Goal: Transaction & Acquisition: Purchase product/service

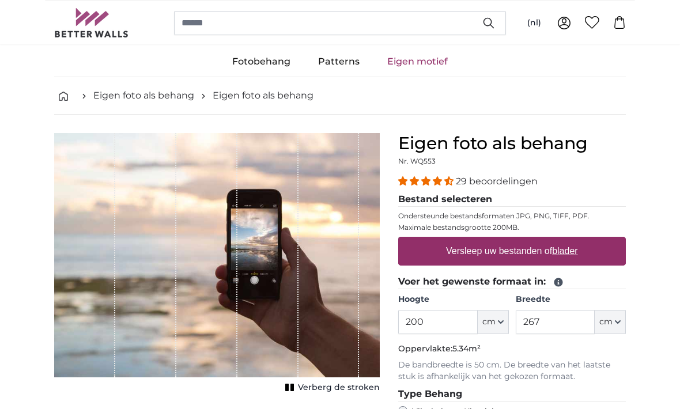
scroll to position [16, 0]
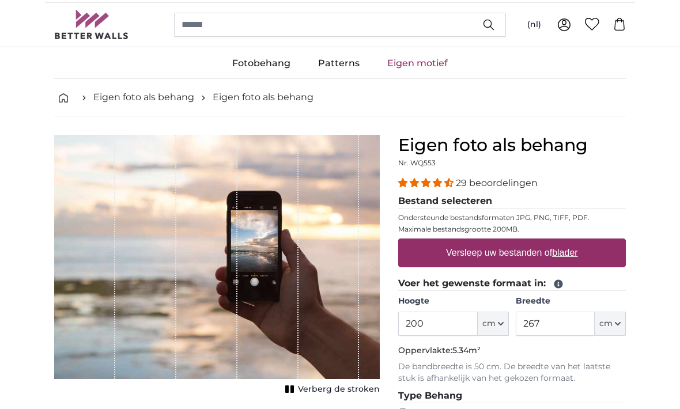
click at [563, 261] on label "Versleep uw bestanden of blader" at bounding box center [511, 251] width 141 height 23
click at [563, 241] on input "Versleep uw bestanden of blader" at bounding box center [511, 238] width 227 height 3
type input "**********"
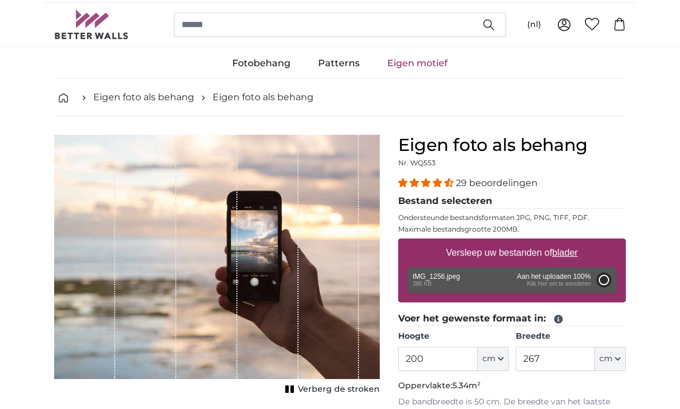
type input "181"
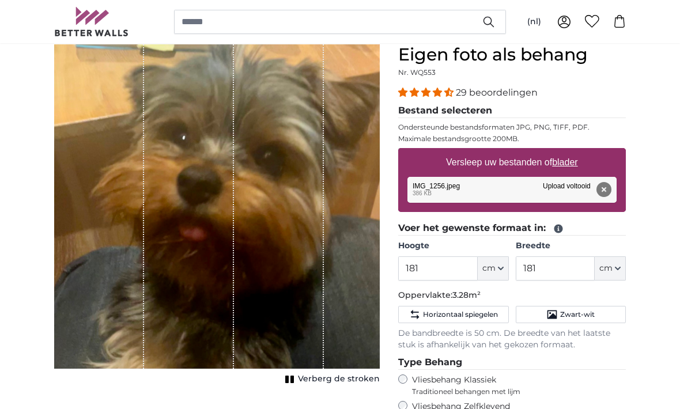
scroll to position [106, 0]
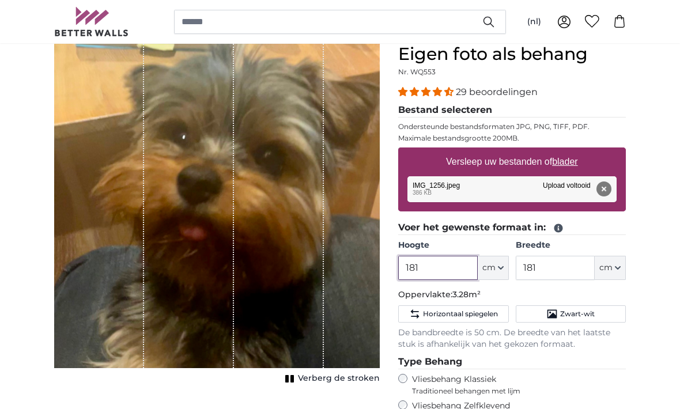
click at [445, 268] on input "181" at bounding box center [437, 268] width 79 height 24
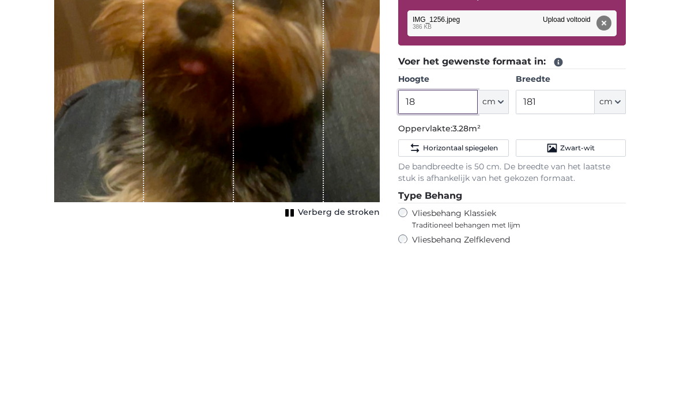
type input "1"
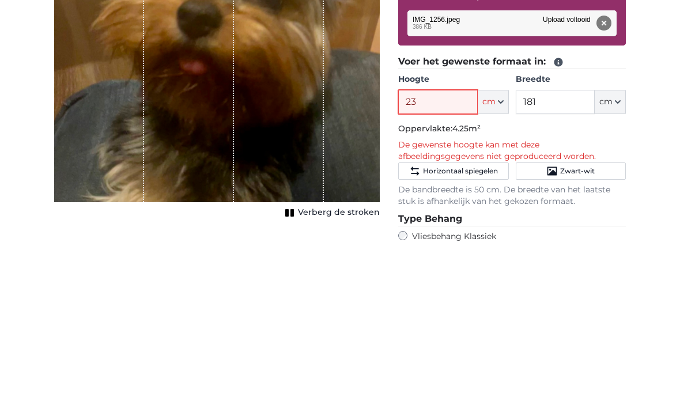
type input "2"
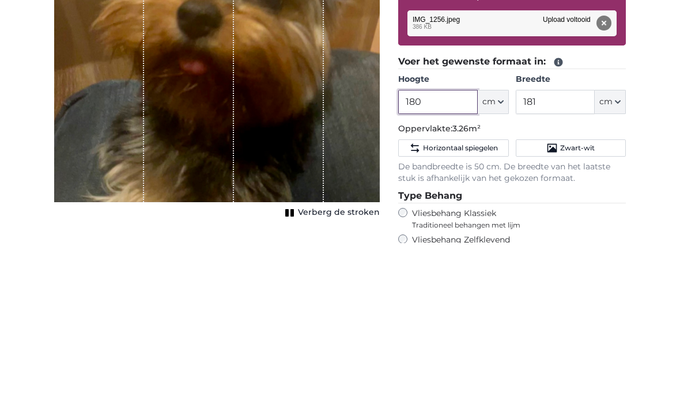
type input "180"
click at [570, 256] on input "181" at bounding box center [554, 268] width 79 height 24
type input "1"
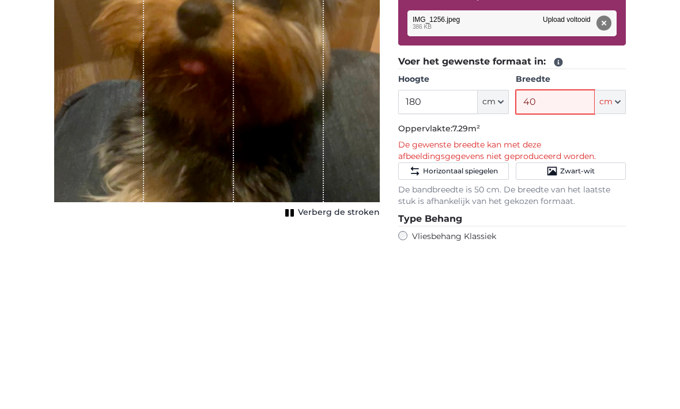
type input "4"
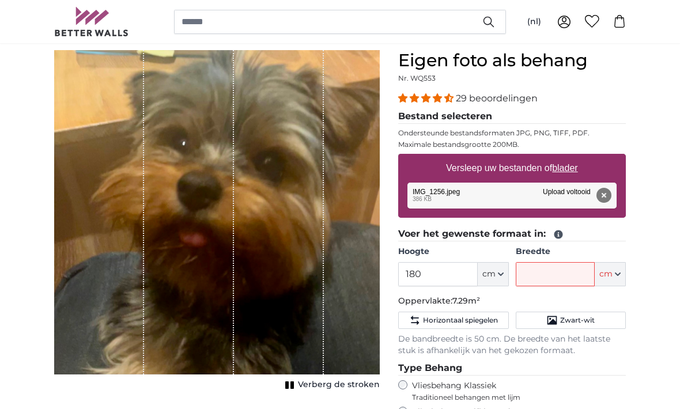
scroll to position [100, 0]
click at [609, 195] on button "Verwijderen" at bounding box center [603, 195] width 15 height 15
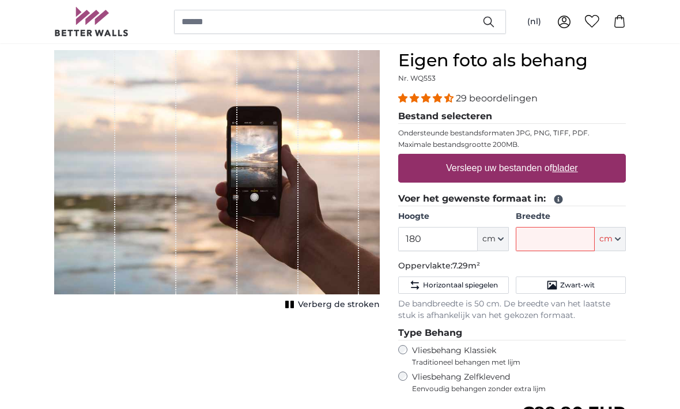
click at [562, 172] on u "blader" at bounding box center [564, 168] width 25 height 10
click at [562, 157] on input "Versleep uw bestanden of blader" at bounding box center [511, 155] width 227 height 3
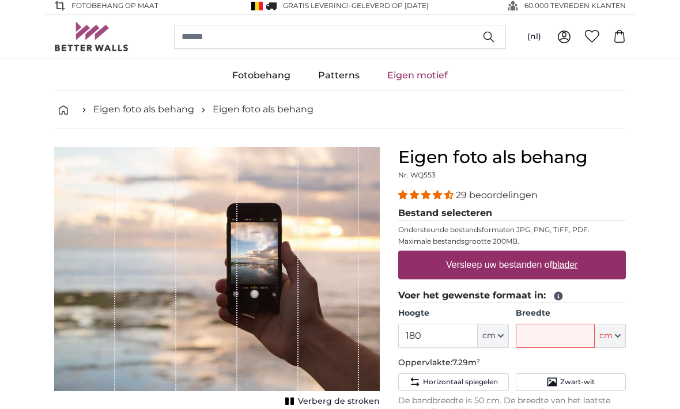
scroll to position [0, 0]
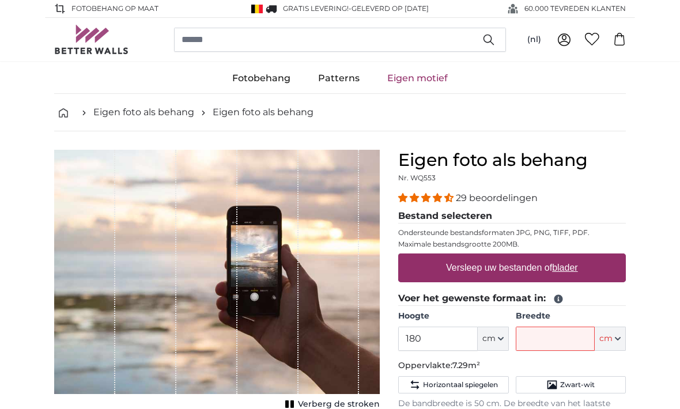
click at [95, 38] on img at bounding box center [91, 39] width 75 height 29
